Goal: Transaction & Acquisition: Purchase product/service

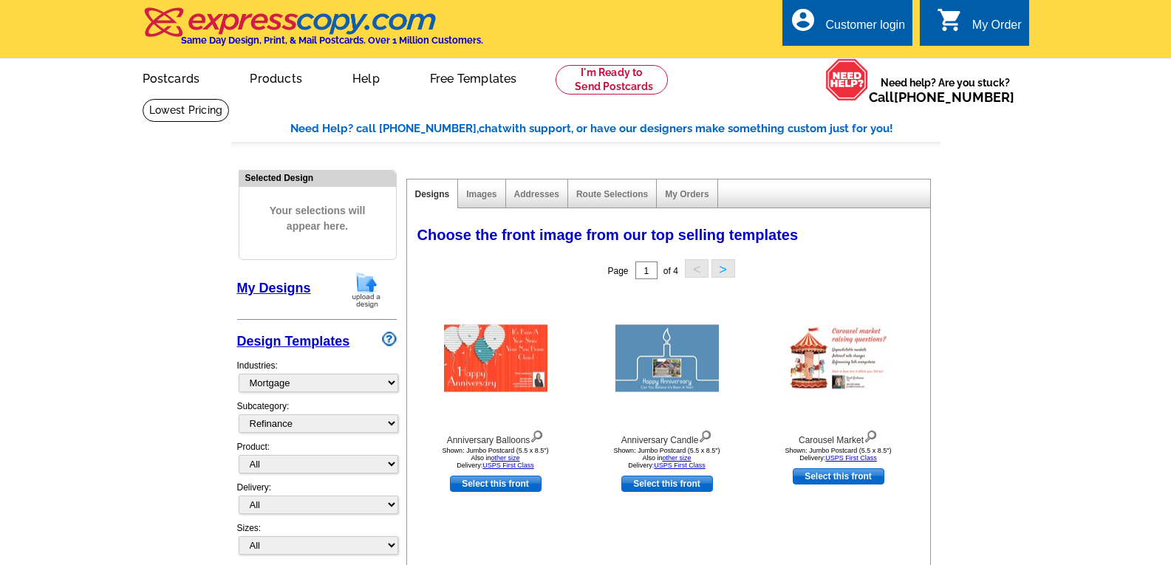
select select "774"
select select "1169"
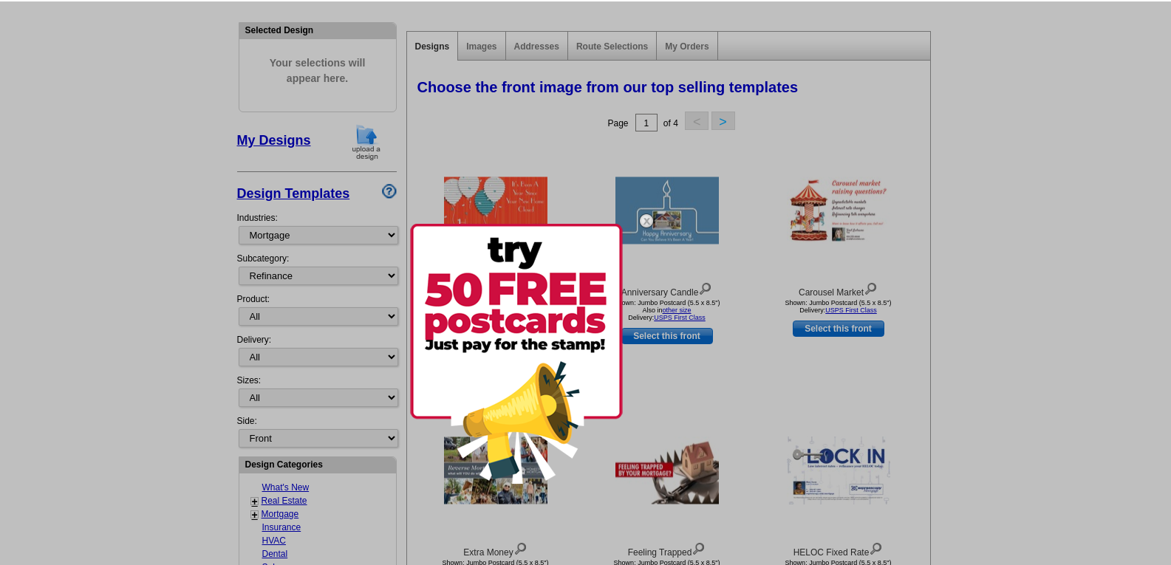
scroll to position [149, 0]
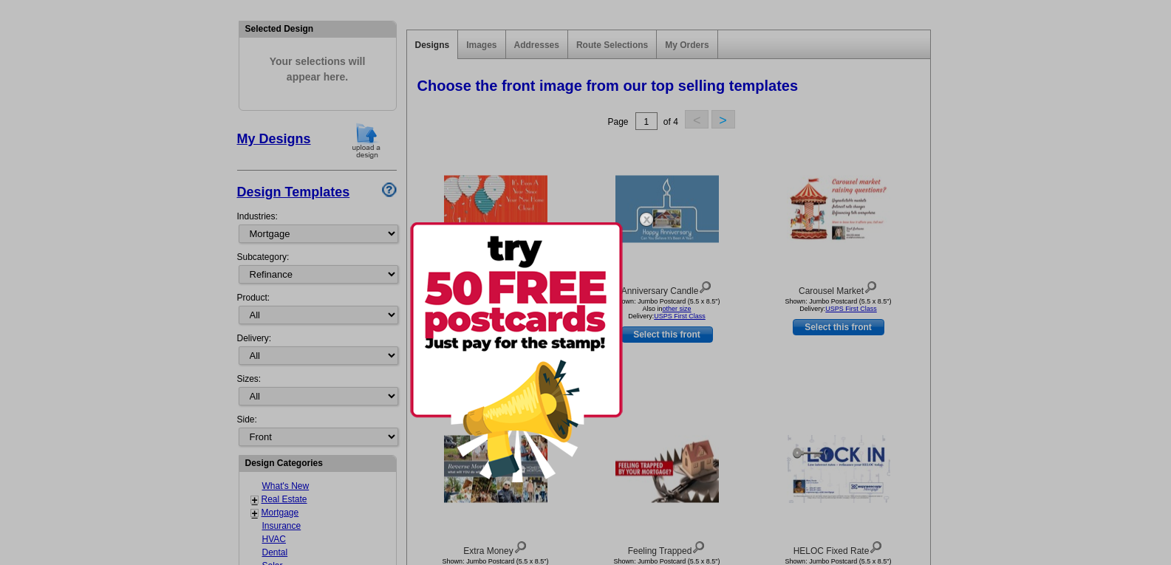
click at [1005, 295] on div at bounding box center [585, 282] width 1171 height 565
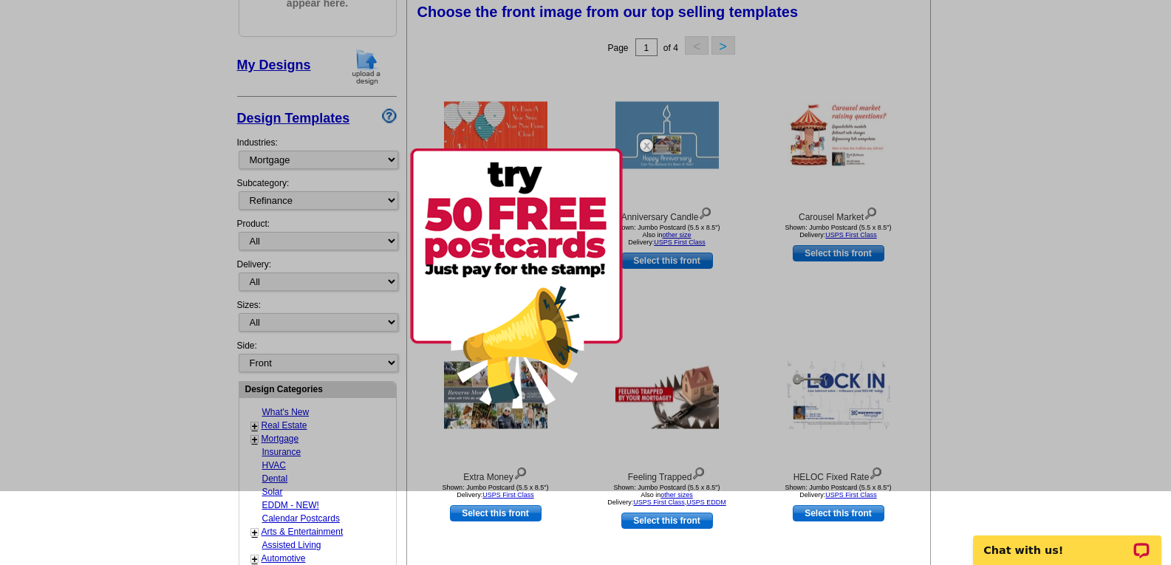
scroll to position [0, 0]
click at [722, 43] on div at bounding box center [585, 208] width 1171 height 565
click at [722, 42] on div at bounding box center [585, 208] width 1171 height 565
click at [594, 164] on img at bounding box center [516, 278] width 213 height 260
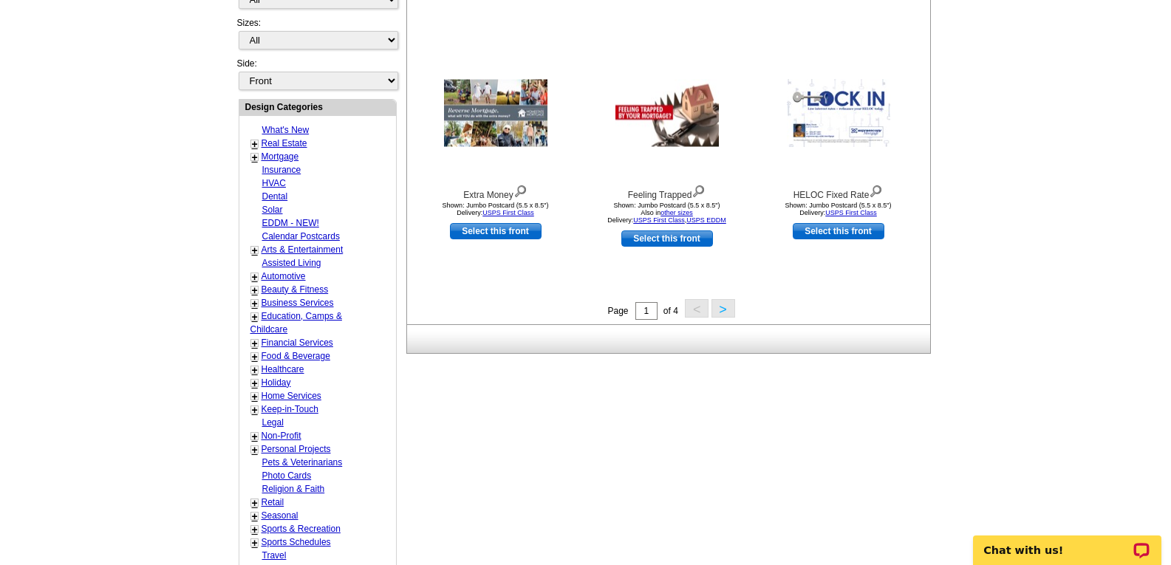
scroll to position [518, 0]
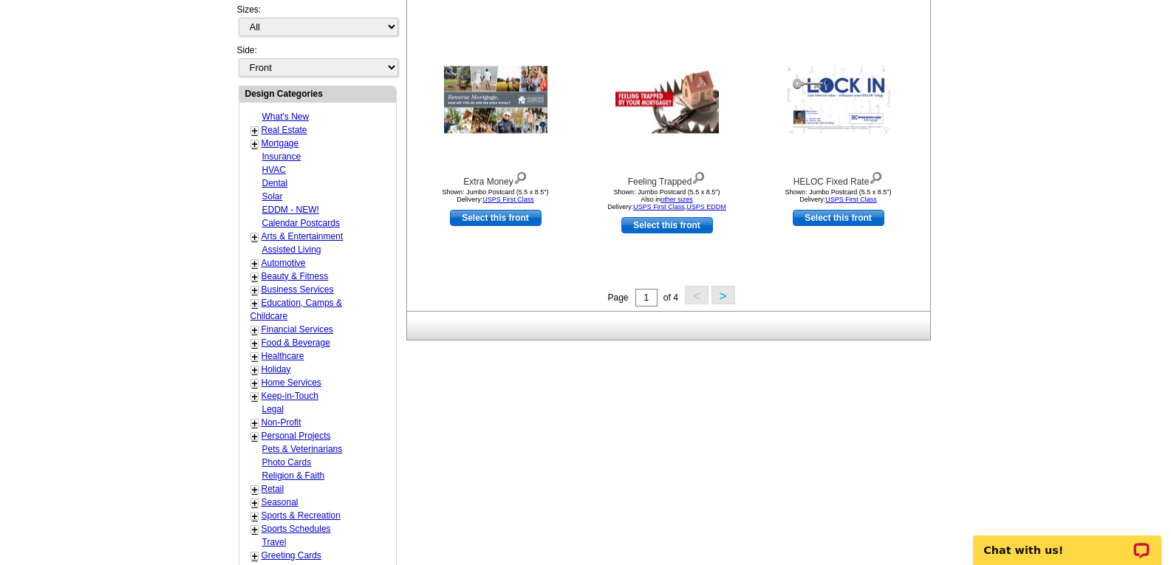
click at [256, 148] on link "+" at bounding box center [255, 144] width 6 height 12
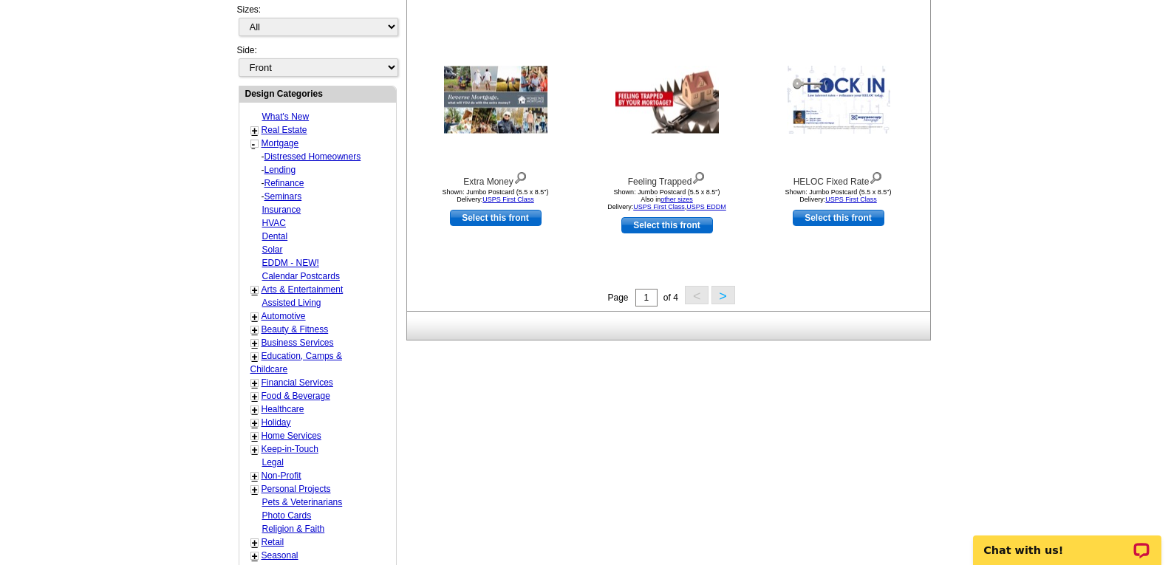
click at [278, 185] on link "Refinance" at bounding box center [284, 183] width 40 height 10
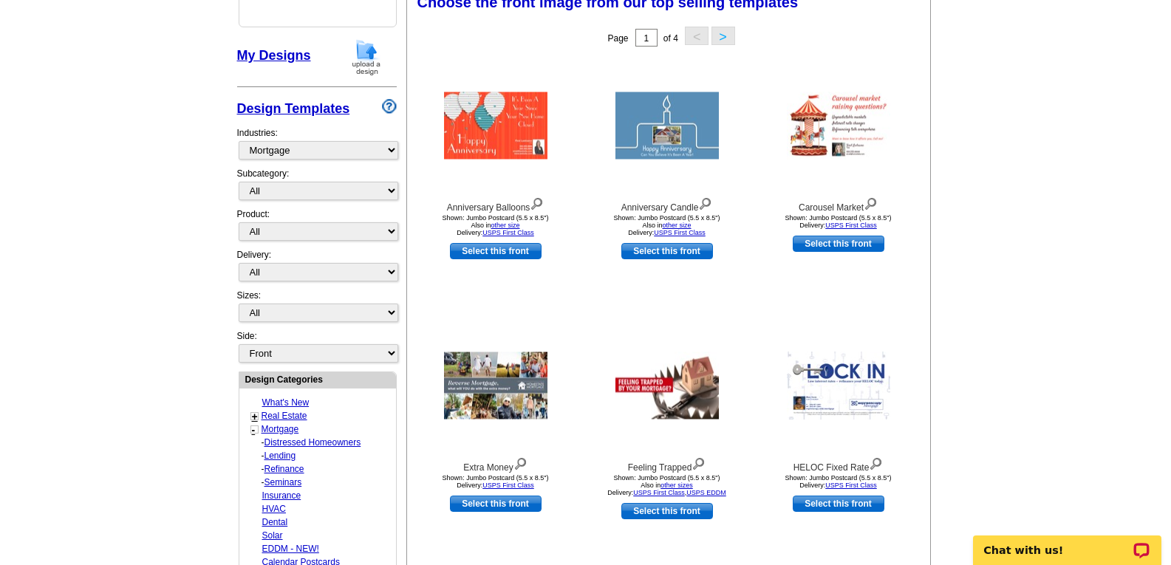
scroll to position [219, 0]
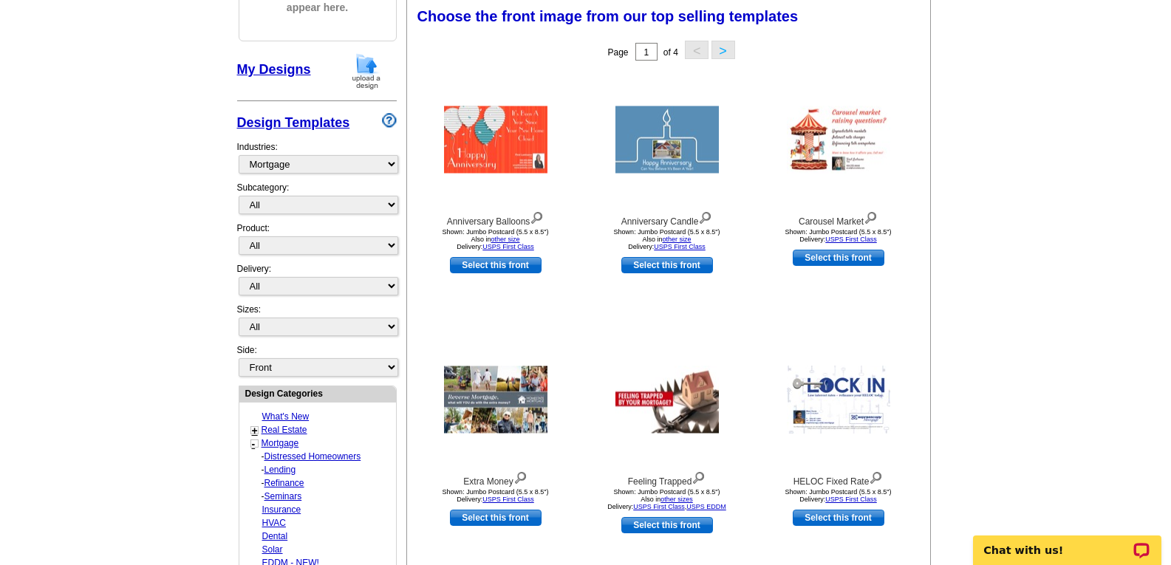
click at [724, 49] on button ">" at bounding box center [723, 50] width 24 height 18
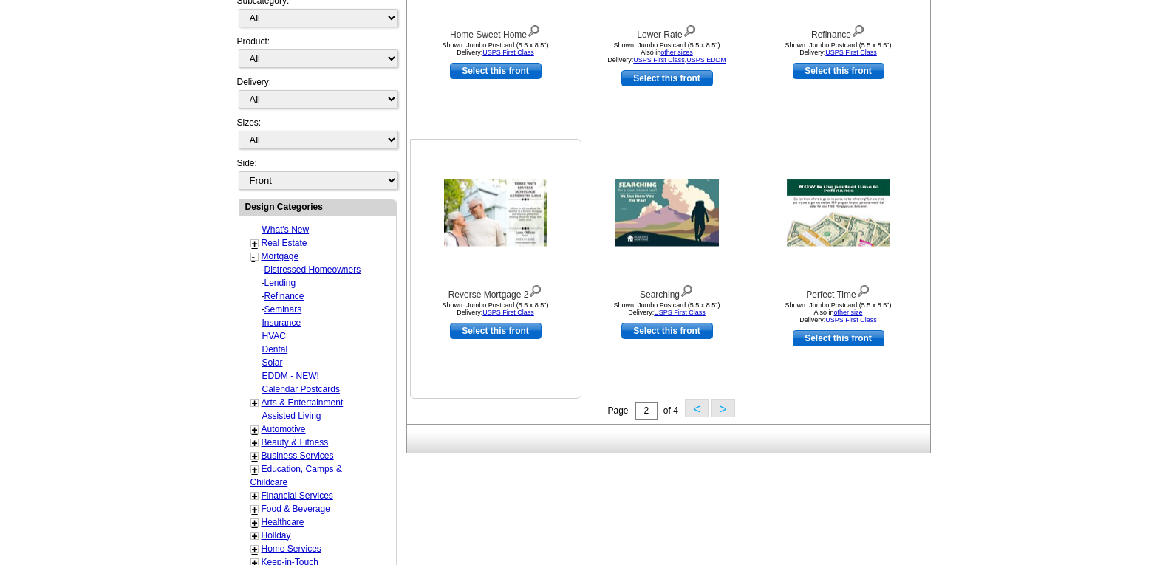
scroll to position [366, 0]
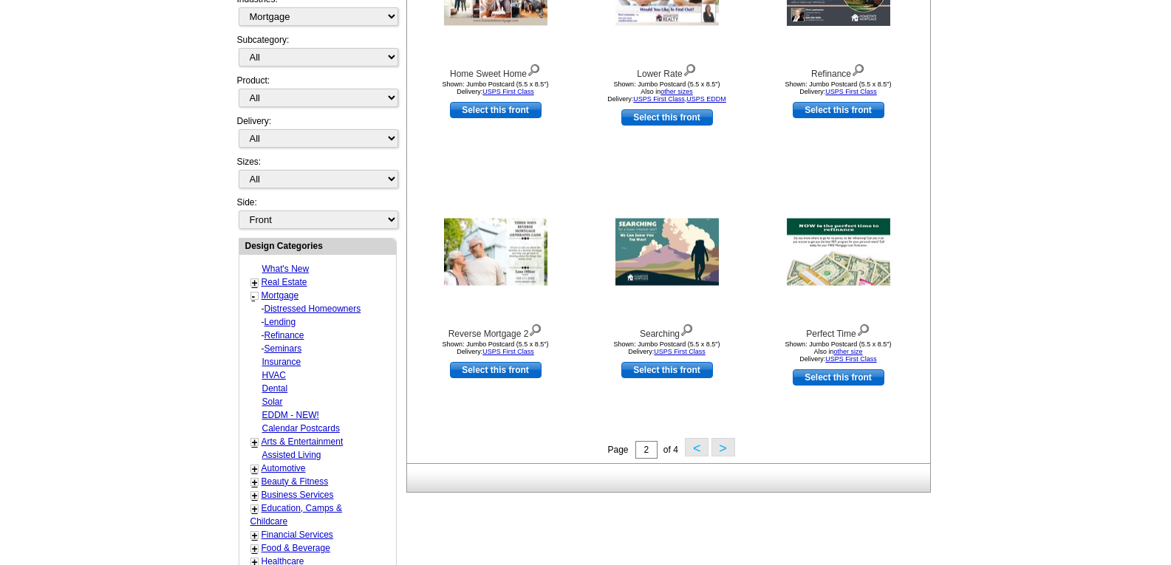
click at [722, 450] on button ">" at bounding box center [723, 447] width 24 height 18
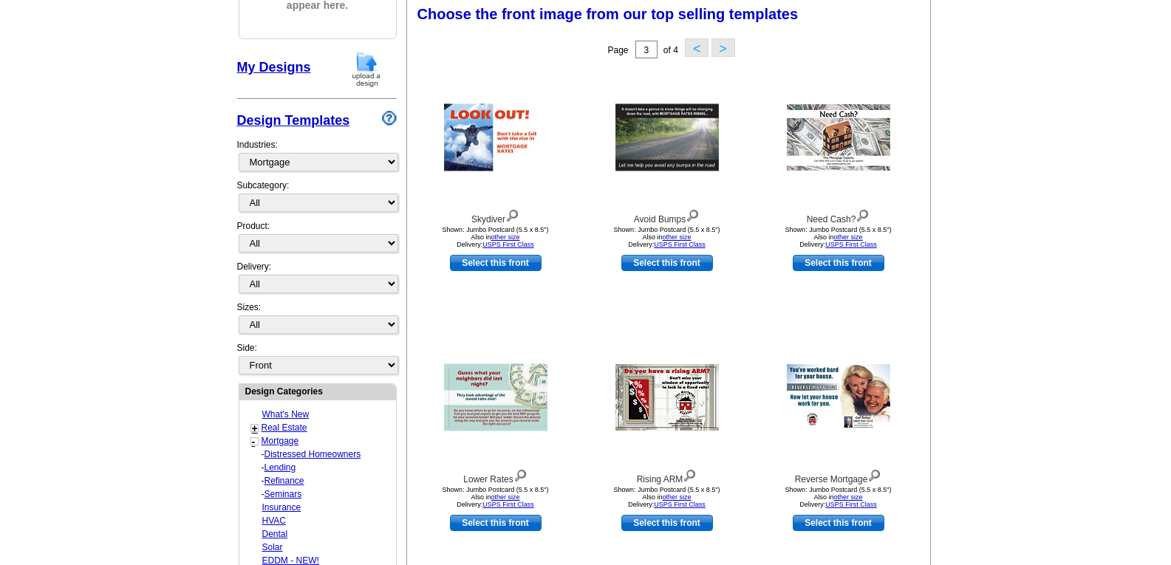
scroll to position [219, 0]
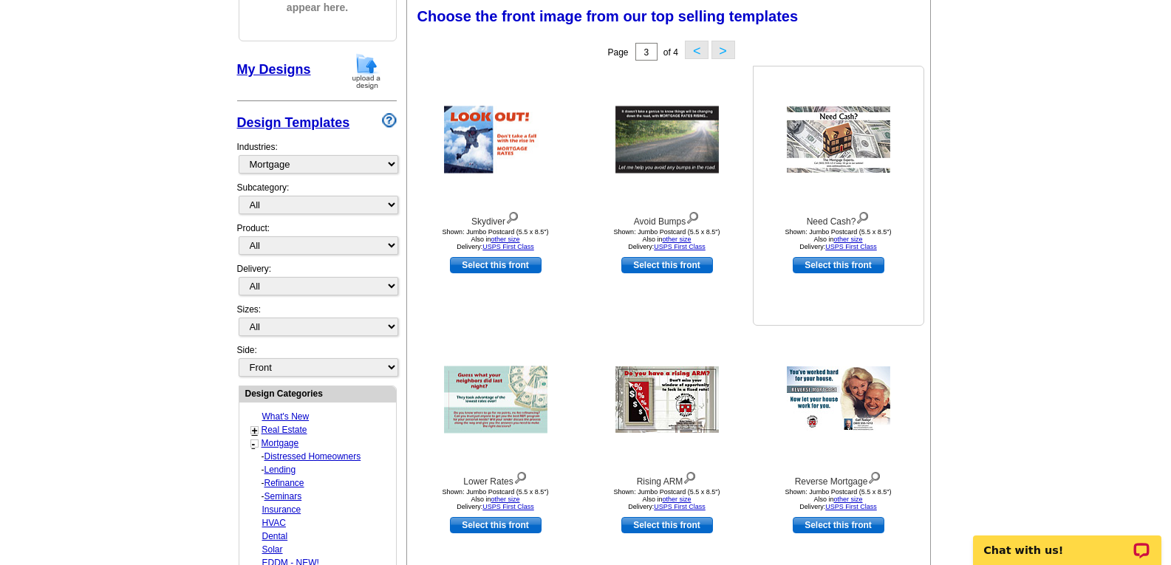
click at [837, 140] on img at bounding box center [837, 139] width 103 height 66
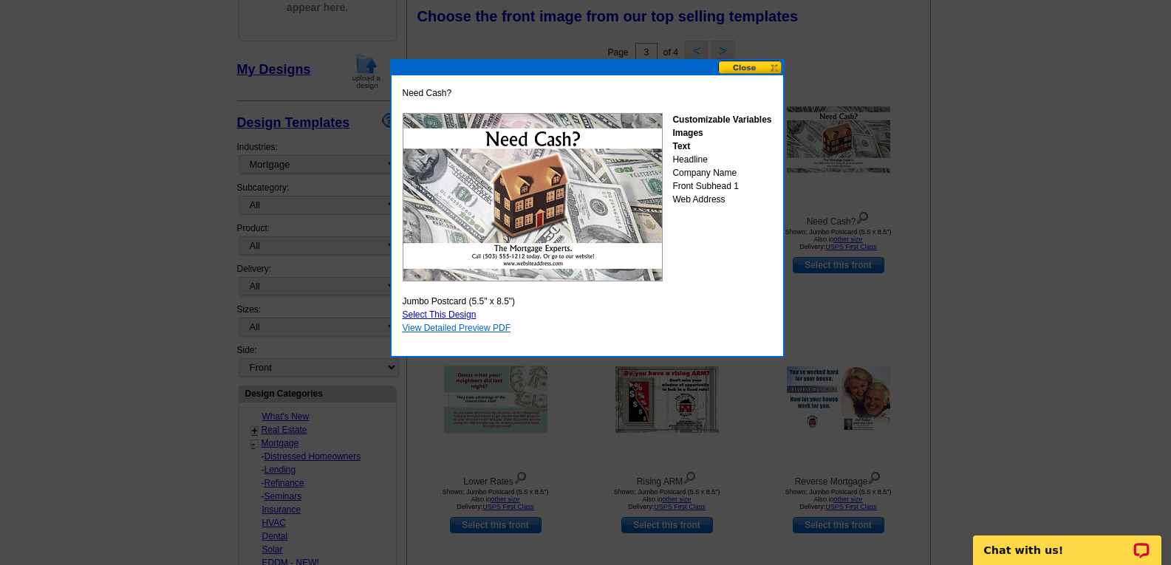
click at [484, 325] on link "View Detailed Preview PDF" at bounding box center [456, 328] width 109 height 10
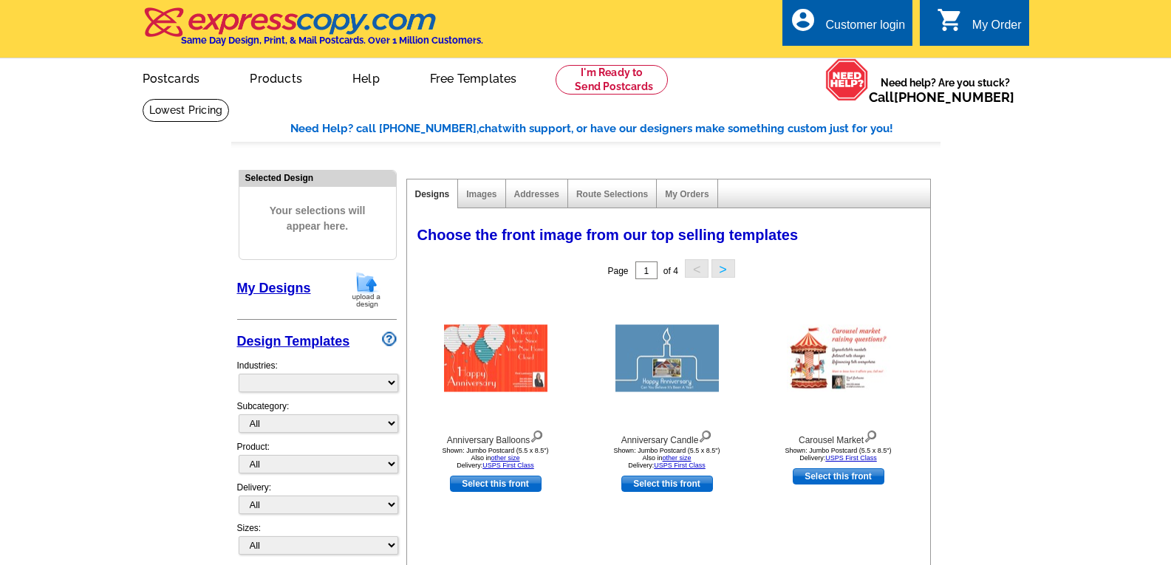
select select "831"
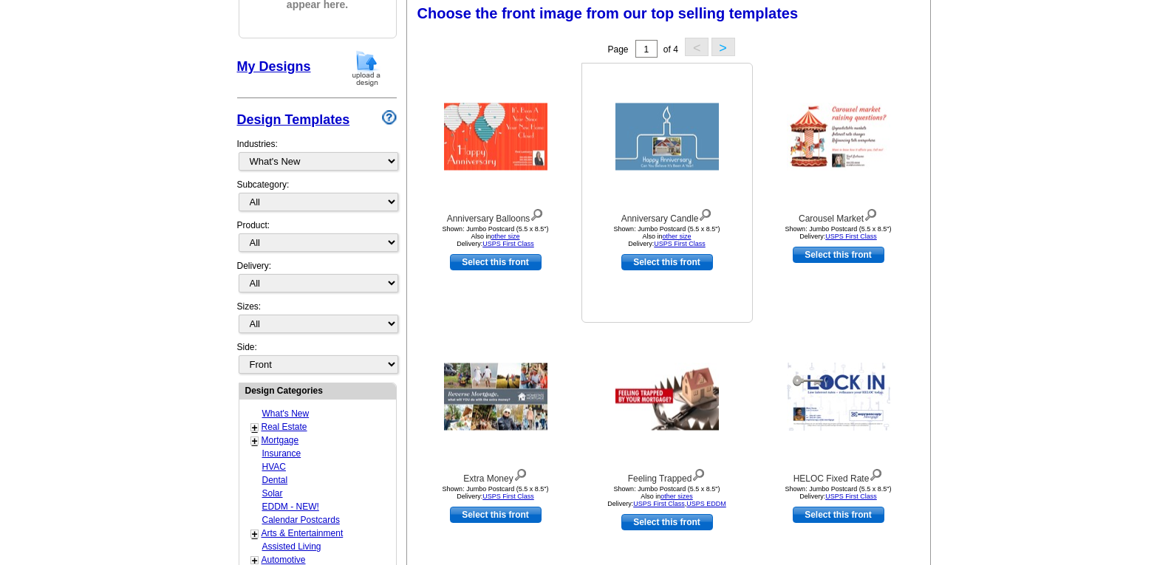
scroll to position [148, 0]
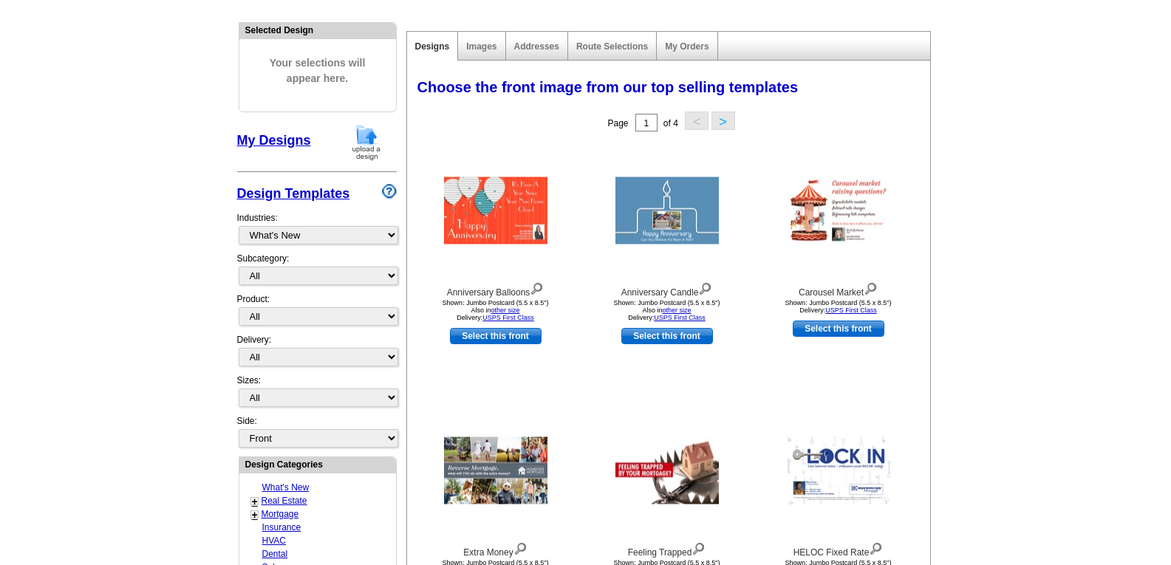
click at [725, 120] on button ">" at bounding box center [723, 121] width 24 height 18
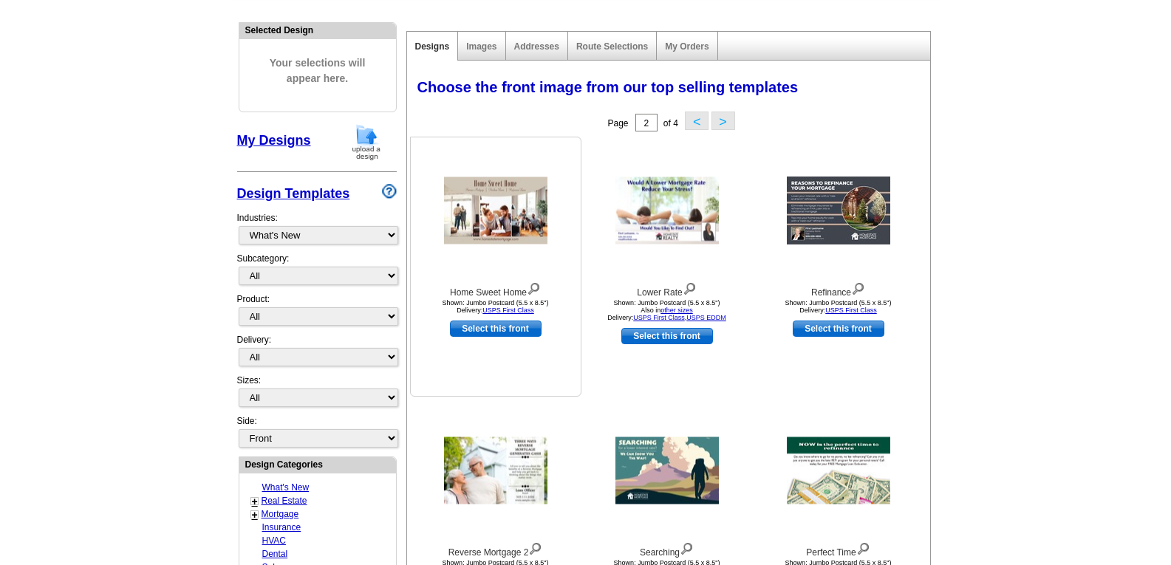
click at [507, 218] on img at bounding box center [495, 210] width 103 height 67
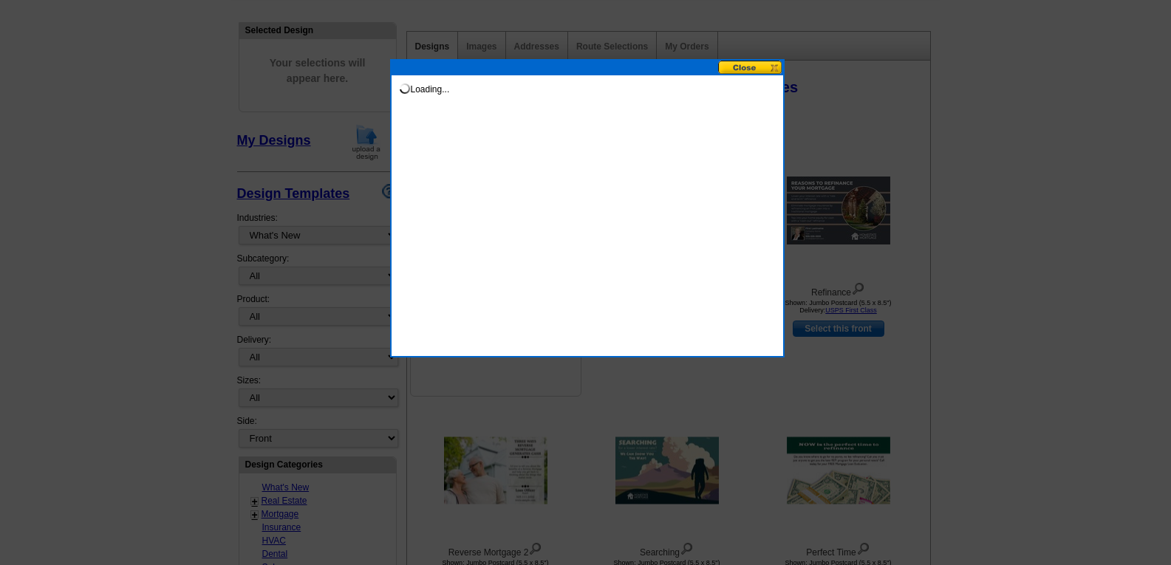
click at [507, 218] on div "Loading..." at bounding box center [587, 208] width 394 height 298
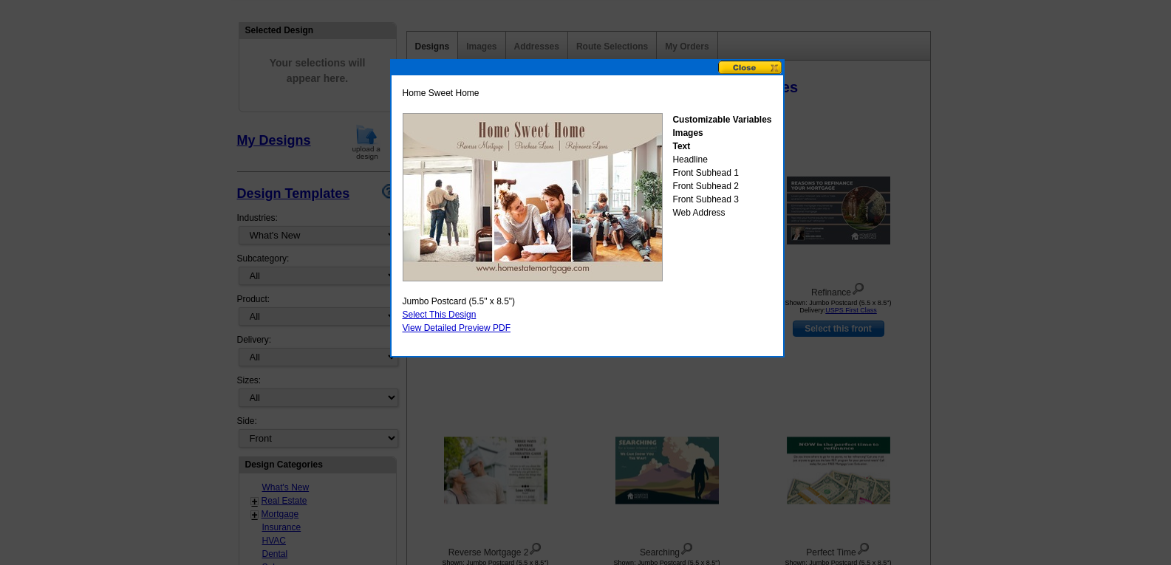
click at [759, 69] on button at bounding box center [750, 68] width 65 height 14
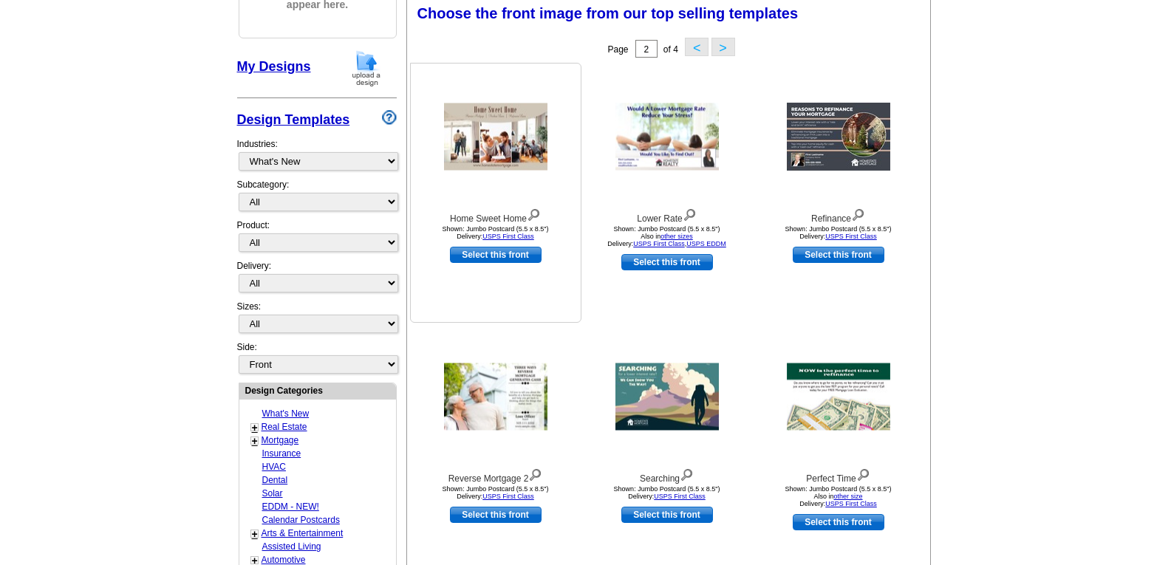
scroll to position [295, 0]
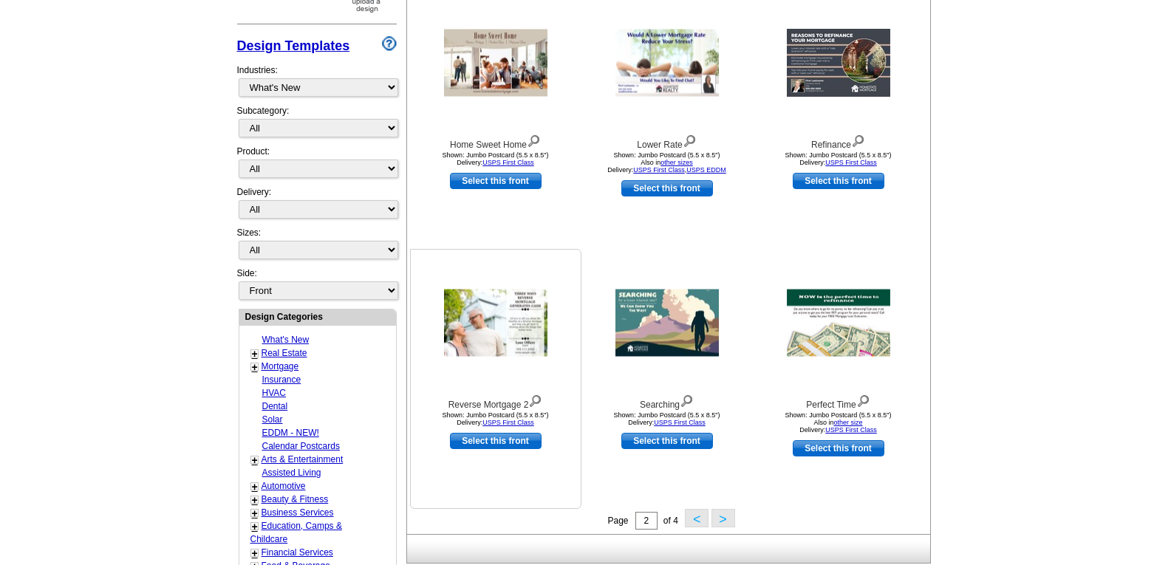
click at [500, 316] on img at bounding box center [495, 322] width 103 height 67
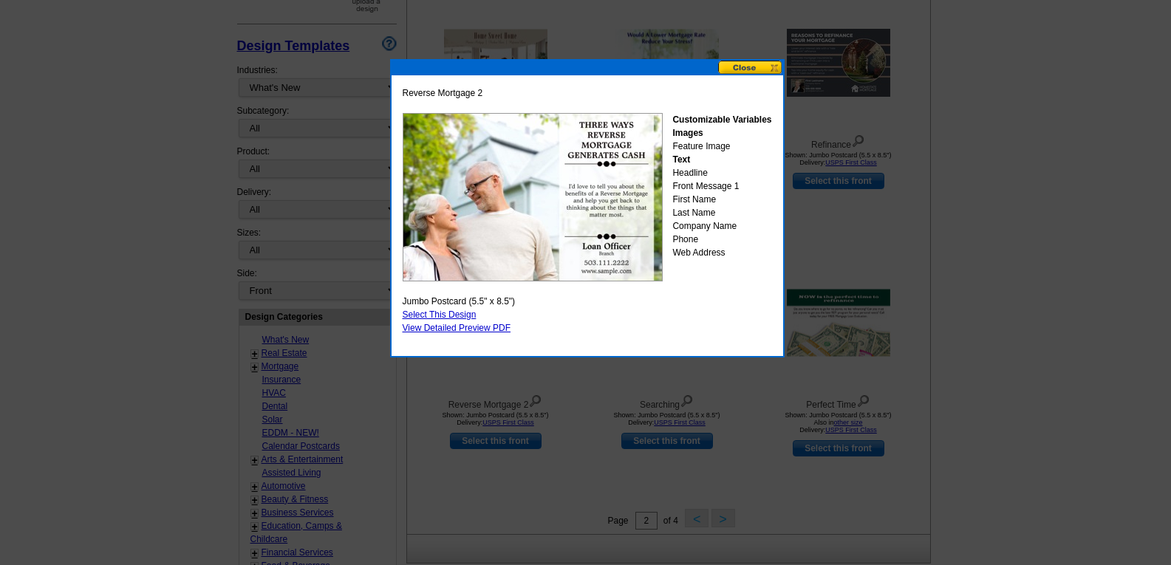
click at [750, 70] on button at bounding box center [750, 68] width 65 height 14
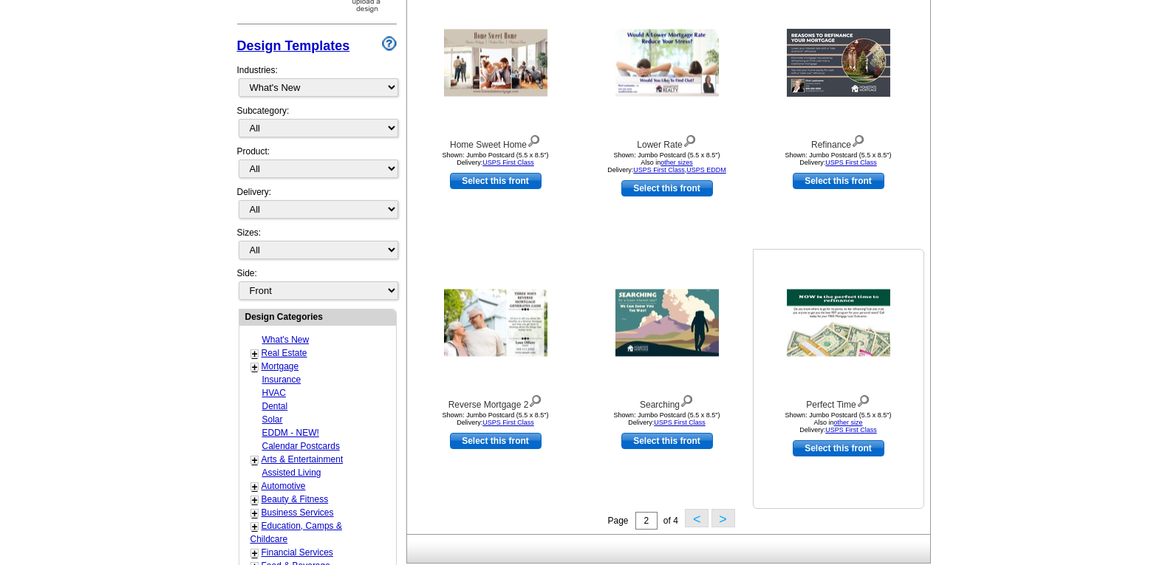
click at [818, 323] on img at bounding box center [837, 322] width 103 height 67
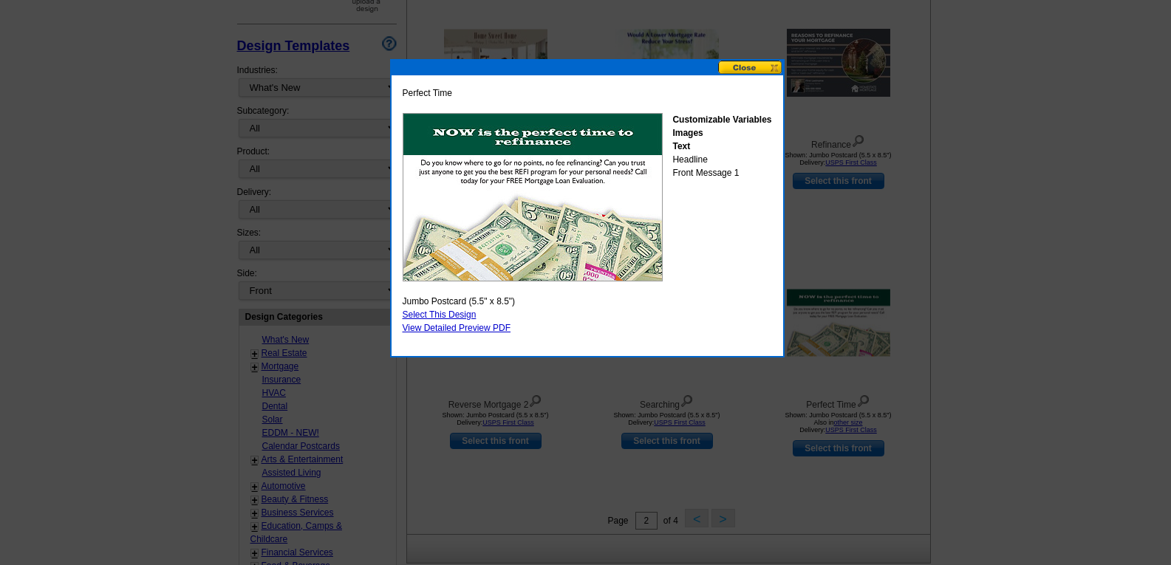
click at [745, 65] on button at bounding box center [750, 68] width 65 height 14
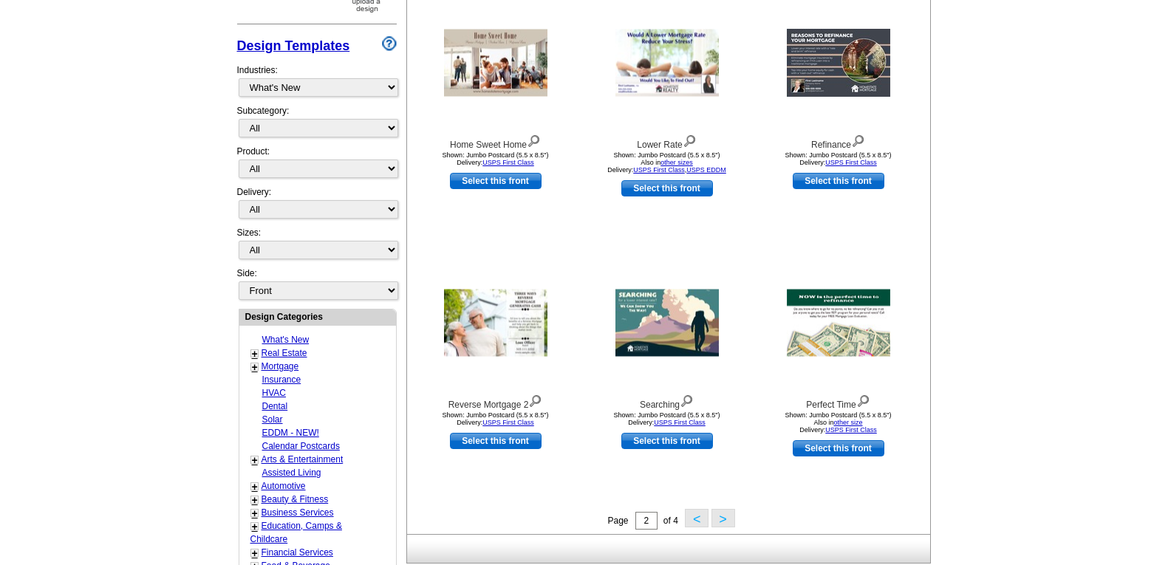
click at [720, 521] on button ">" at bounding box center [723, 518] width 24 height 18
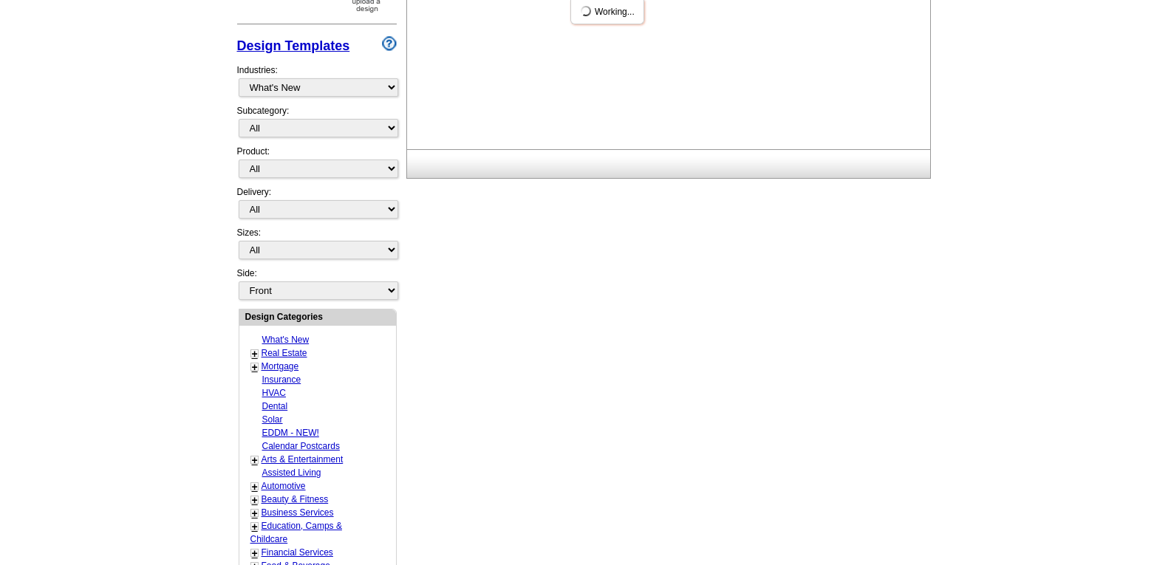
click at [719, 521] on div "Need Help? call [PHONE_NUMBER], chat with support, or have our designers make s…" at bounding box center [585, 356] width 709 height 1063
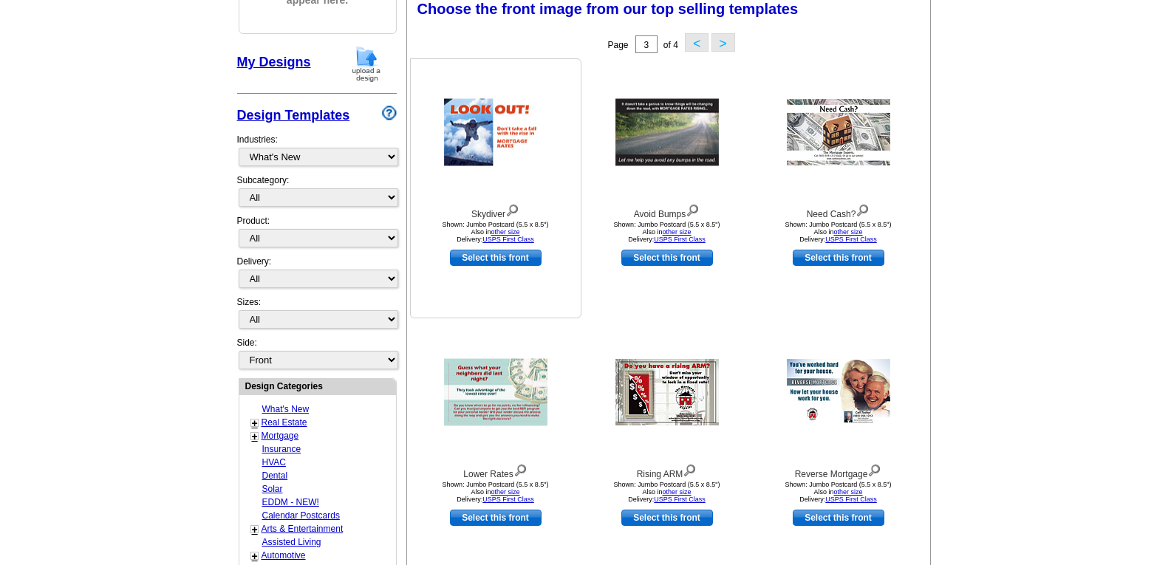
scroll to position [219, 0]
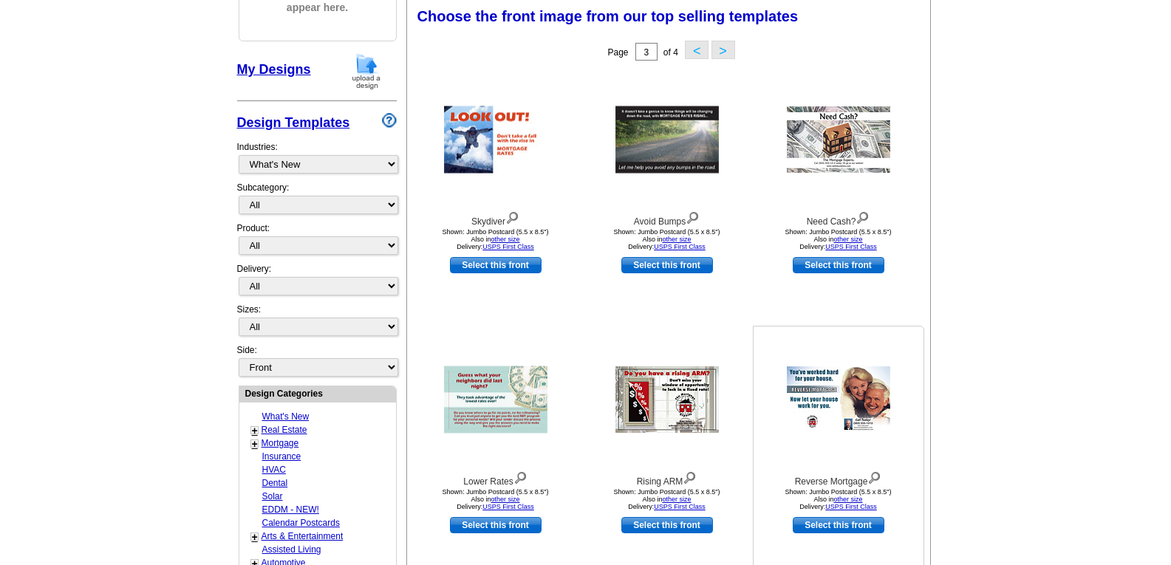
click at [831, 399] on img at bounding box center [837, 399] width 103 height 66
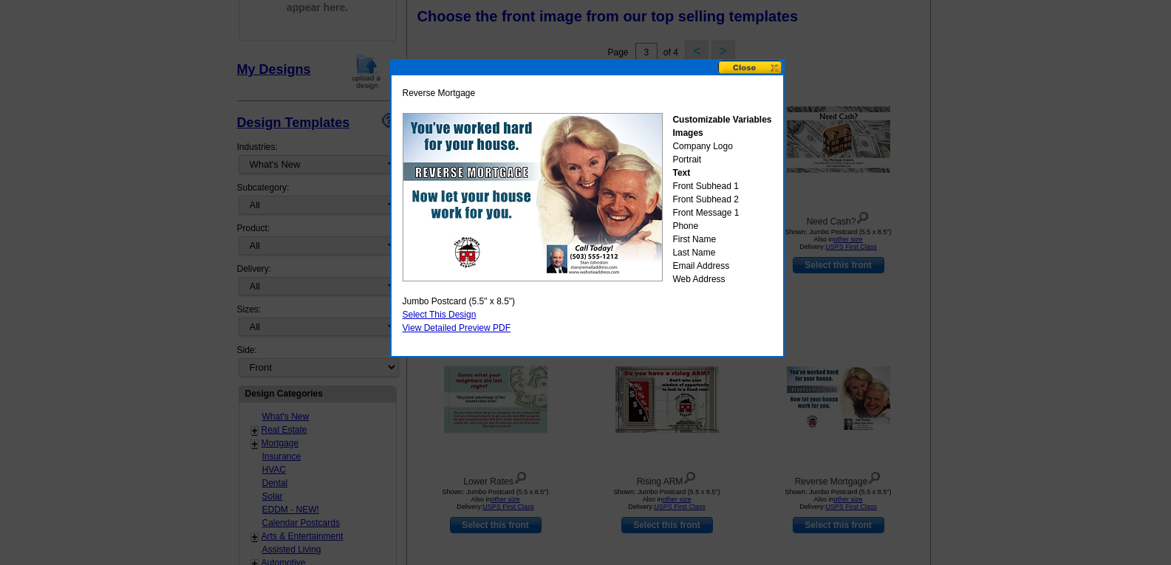
click at [744, 72] on button at bounding box center [750, 68] width 65 height 14
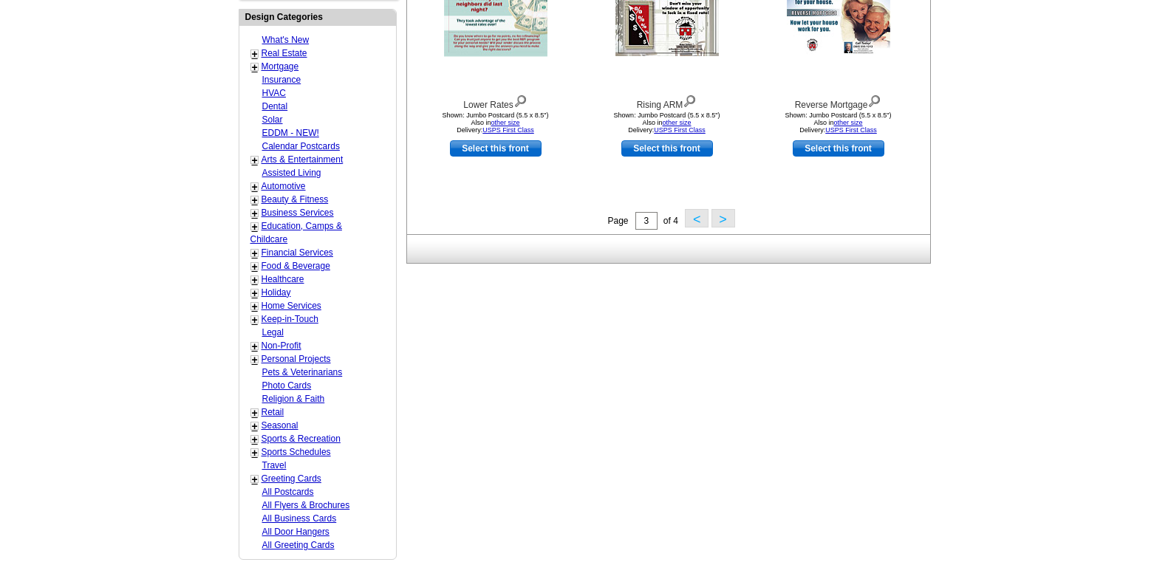
scroll to position [588, 0]
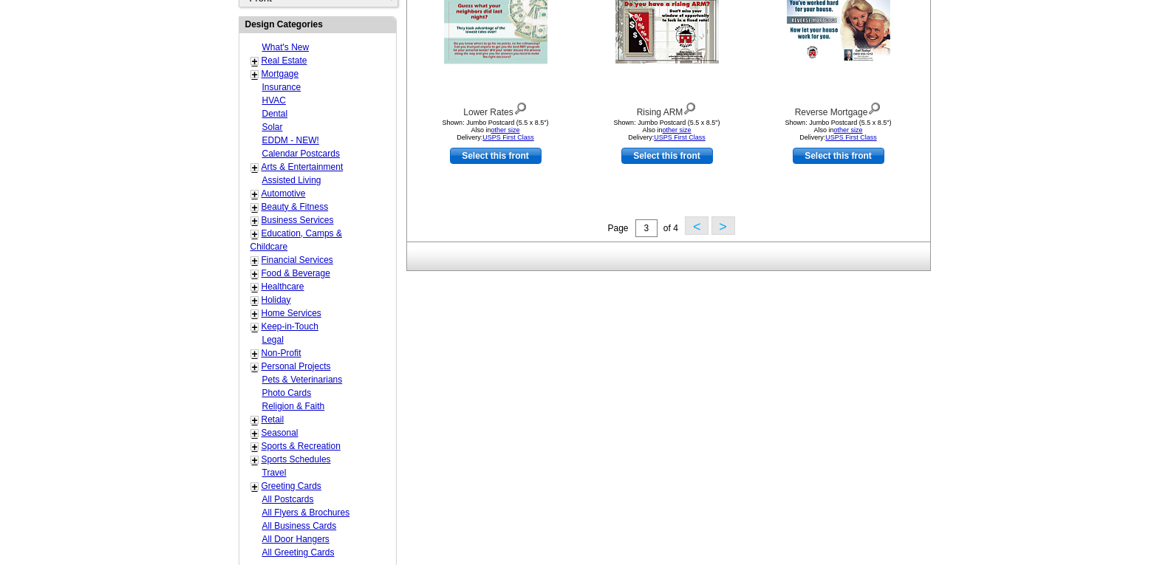
click at [727, 230] on button ">" at bounding box center [723, 225] width 24 height 18
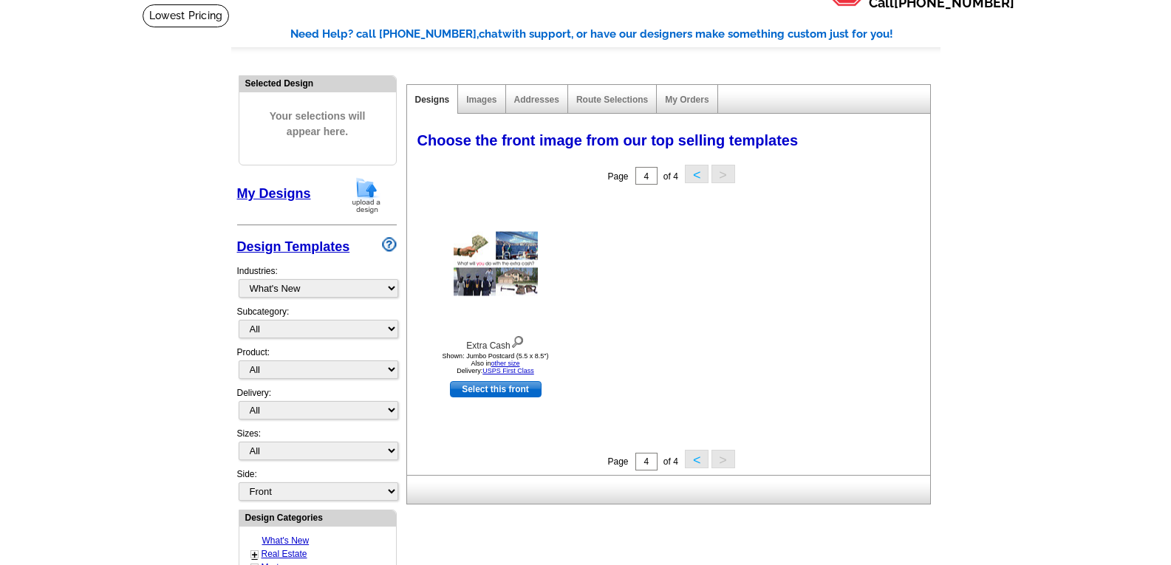
scroll to position [71, 0]
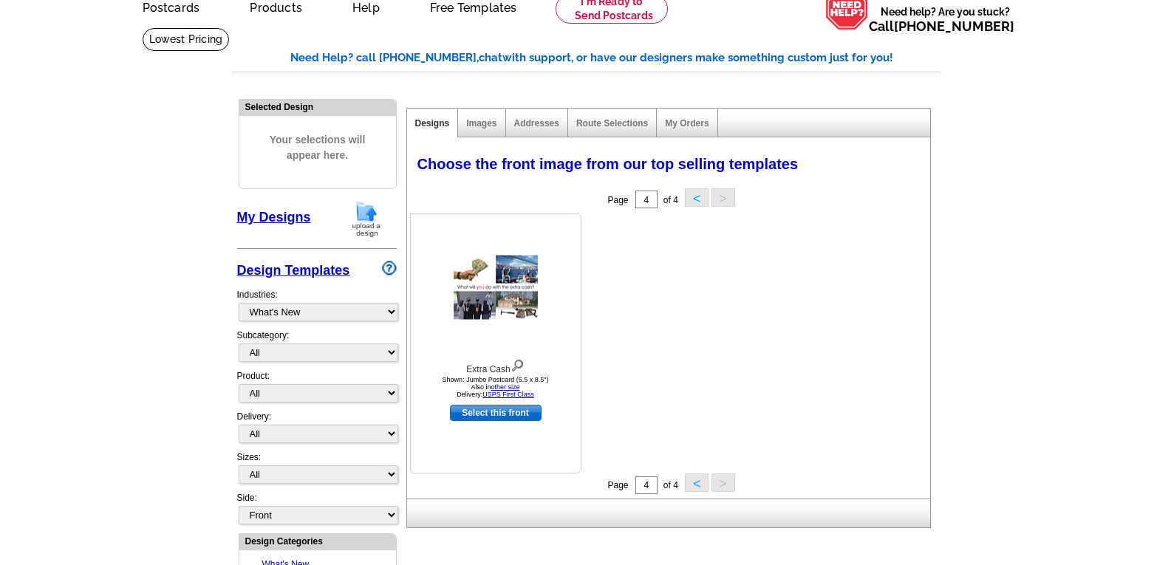
click at [489, 304] on img at bounding box center [495, 288] width 84 height 64
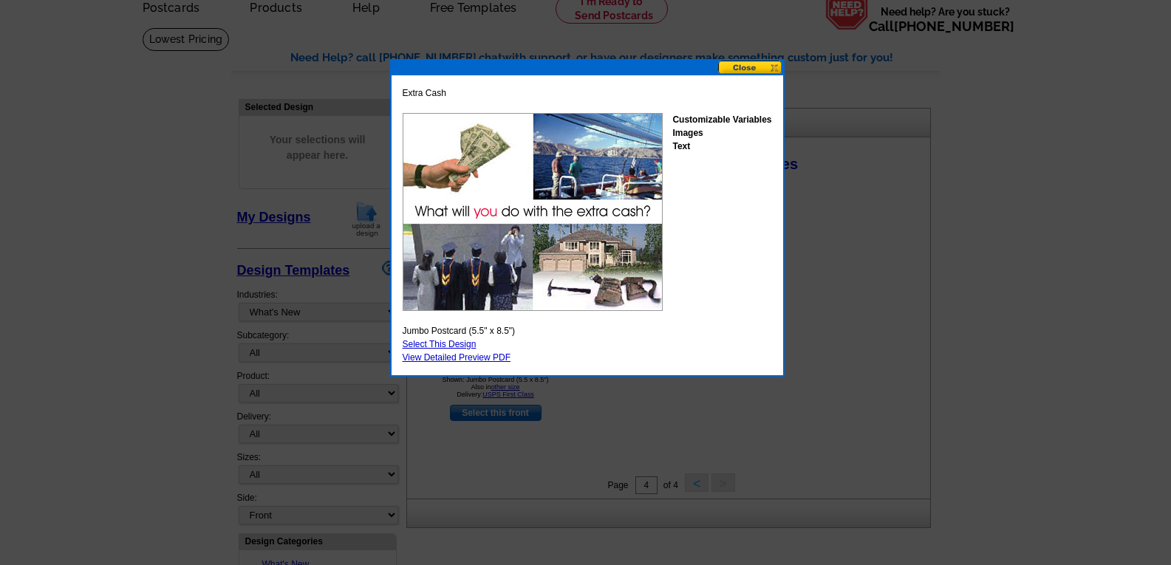
click at [744, 66] on button at bounding box center [750, 68] width 65 height 14
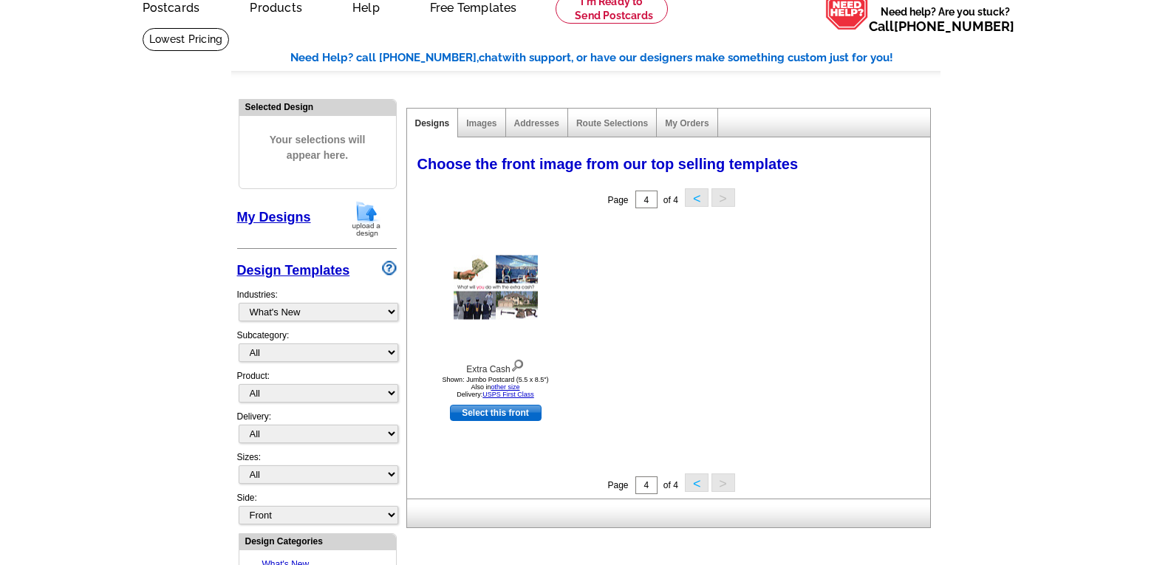
scroll to position [0, 0]
